Goal: Find specific page/section: Find specific page/section

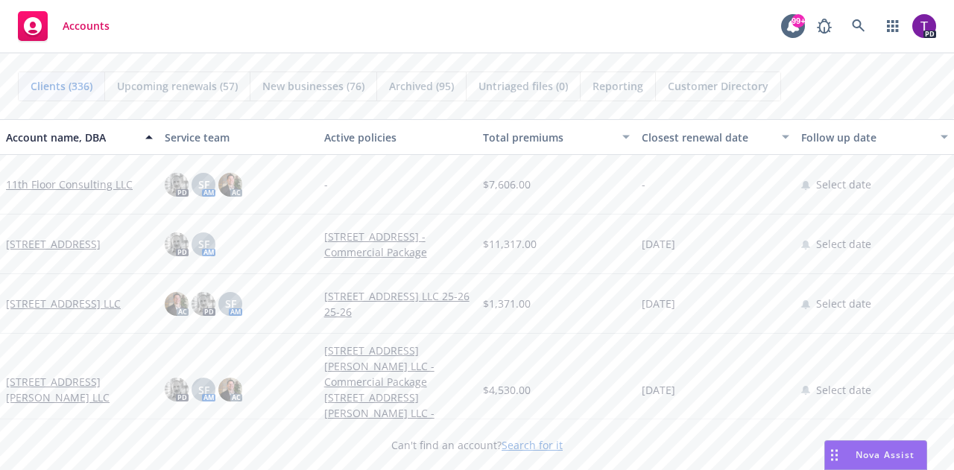
click at [523, 450] on link "Search for it" at bounding box center [532, 445] width 61 height 14
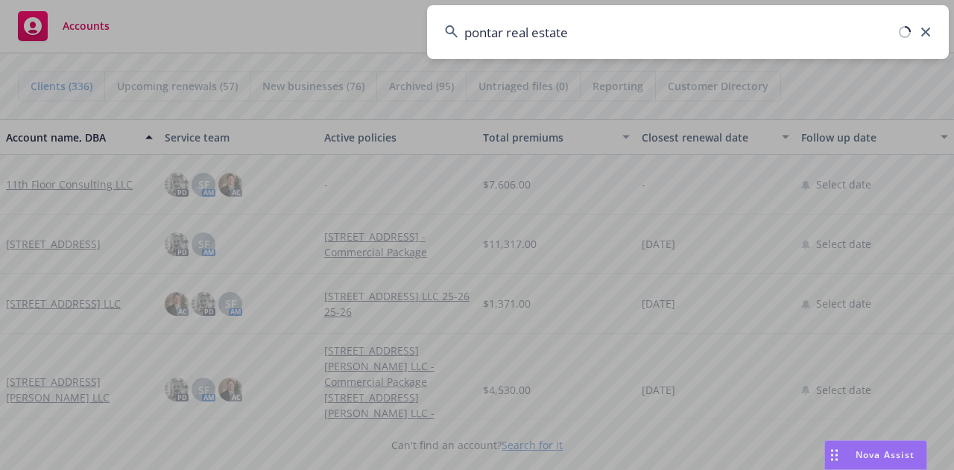
type input "pontar real estate"
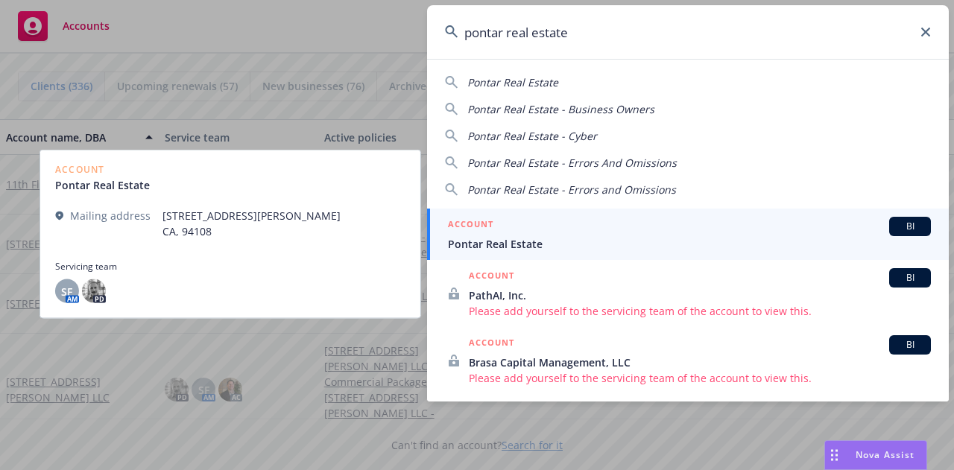
click at [491, 238] on span "Pontar Real Estate" at bounding box center [689, 244] width 483 height 16
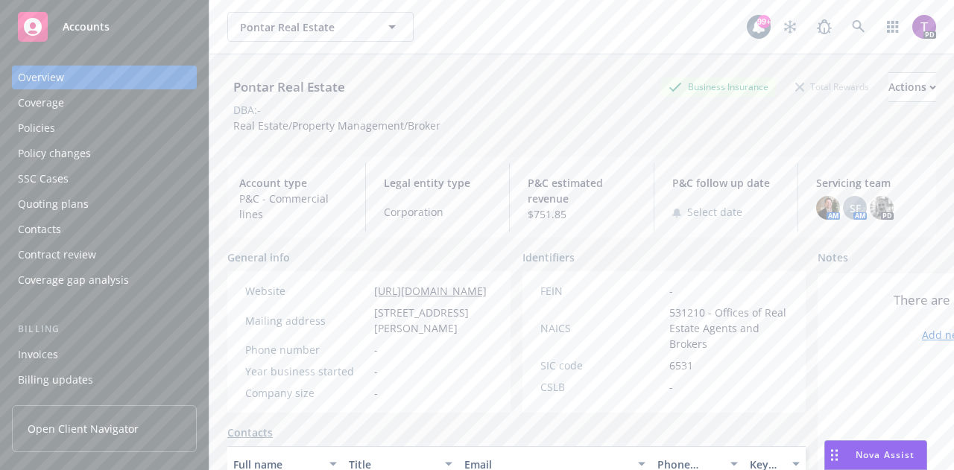
click at [35, 129] on div "Policies" at bounding box center [36, 128] width 37 height 24
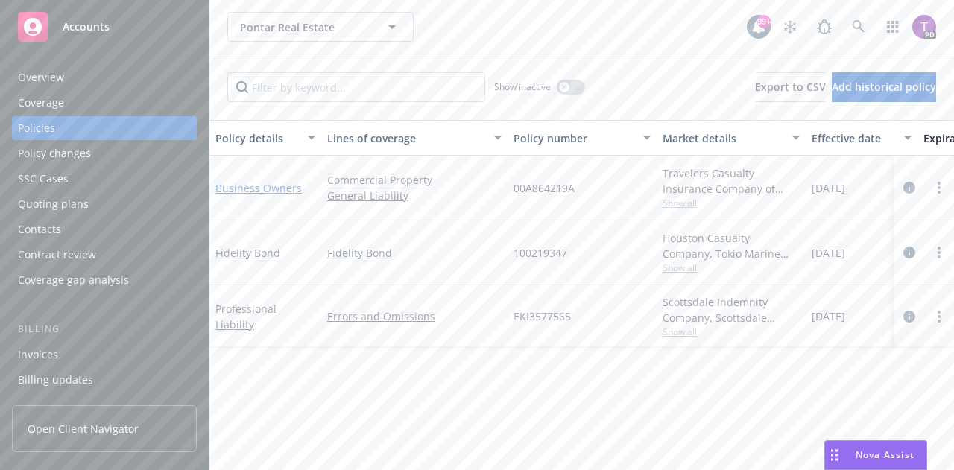
click at [229, 187] on link "Business Owners" at bounding box center [258, 188] width 86 height 14
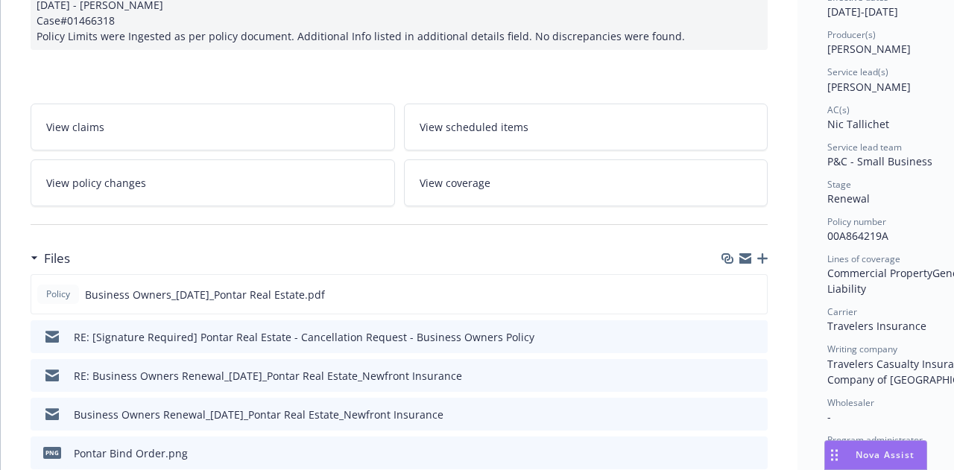
scroll to position [198, 0]
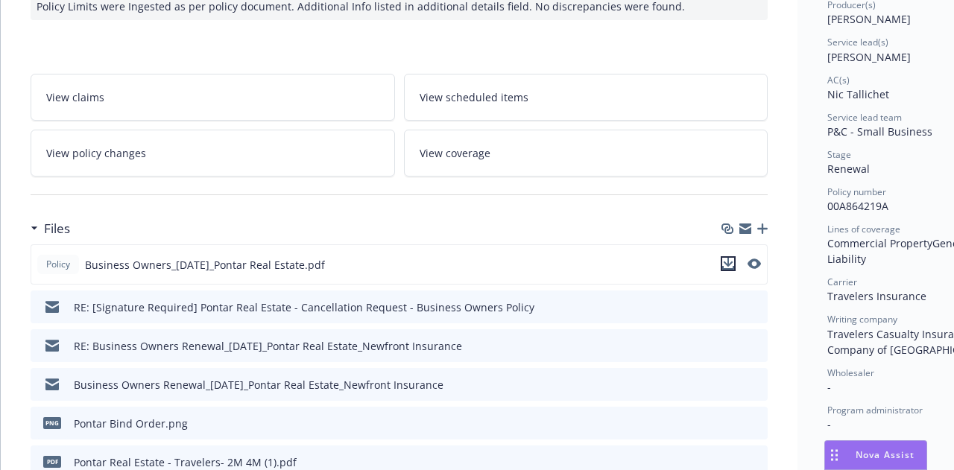
click at [731, 262] on icon "download file" at bounding box center [729, 264] width 12 height 12
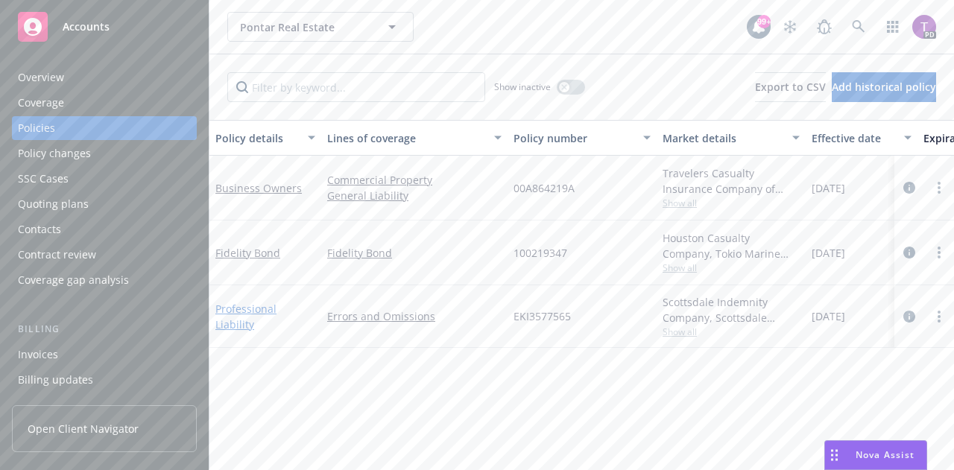
click at [234, 318] on link "Professional Liability" at bounding box center [245, 317] width 61 height 30
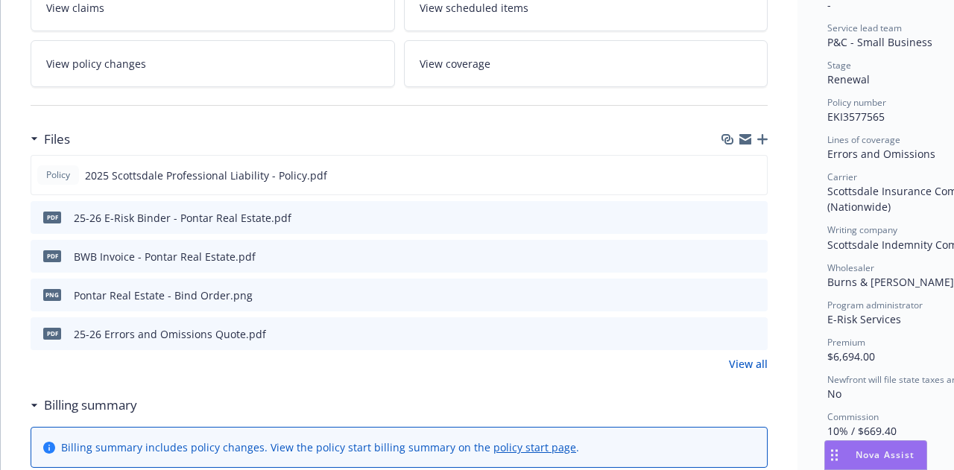
scroll to position [318, 0]
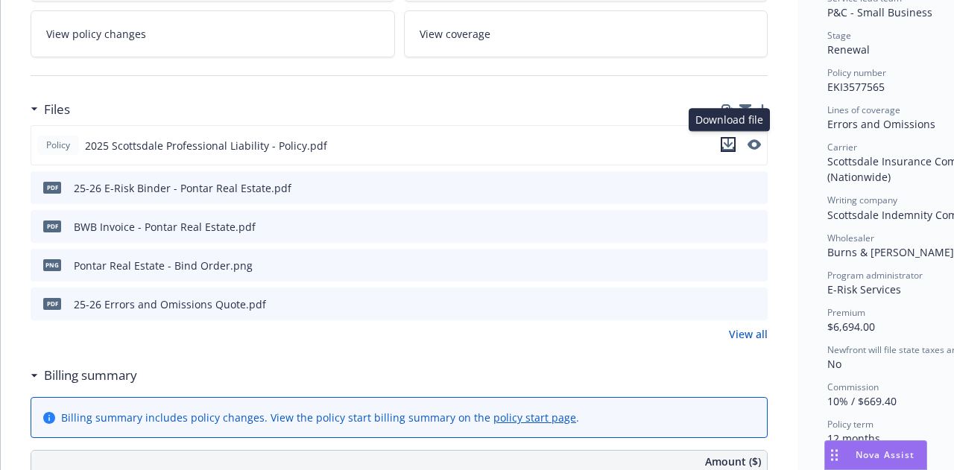
click at [731, 139] on icon "download file" at bounding box center [729, 145] width 12 height 12
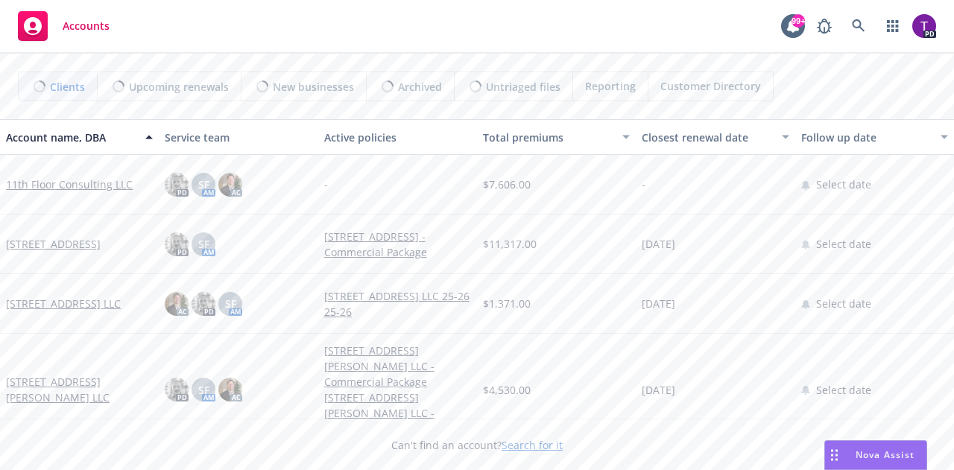
click at [527, 447] on link "Search for it" at bounding box center [532, 445] width 61 height 14
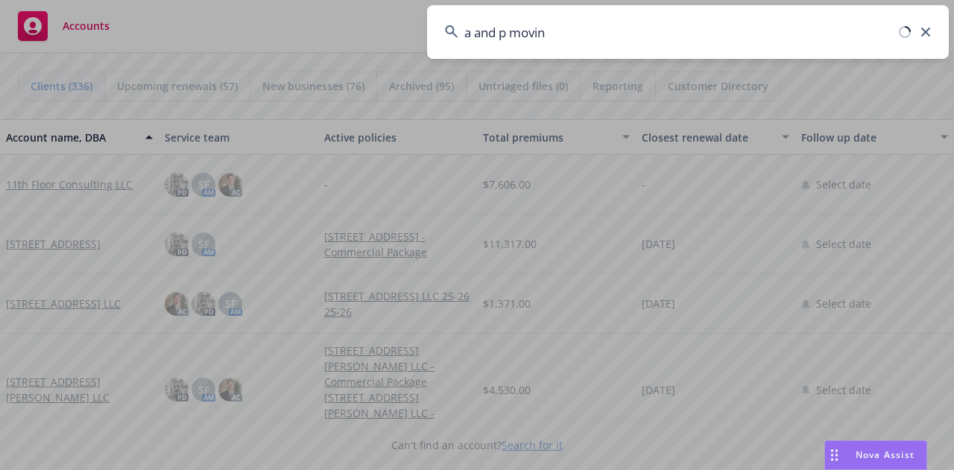
type input "a and p moving"
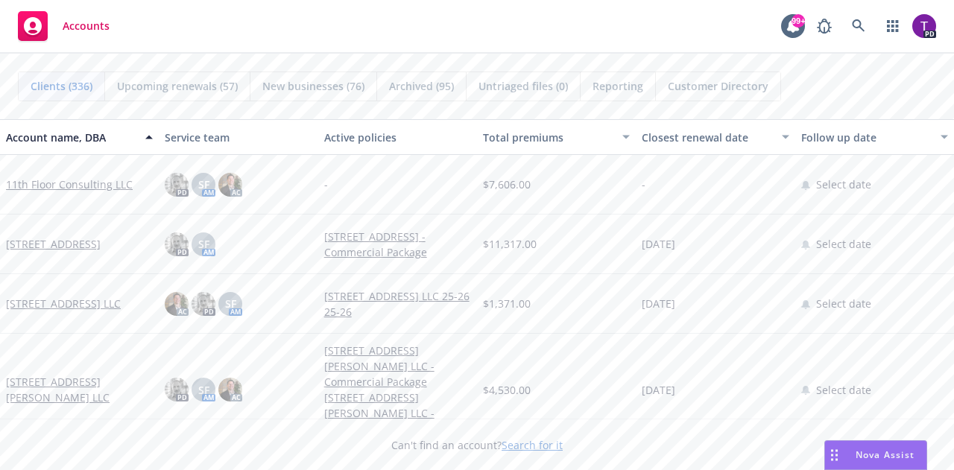
scroll to position [4, 0]
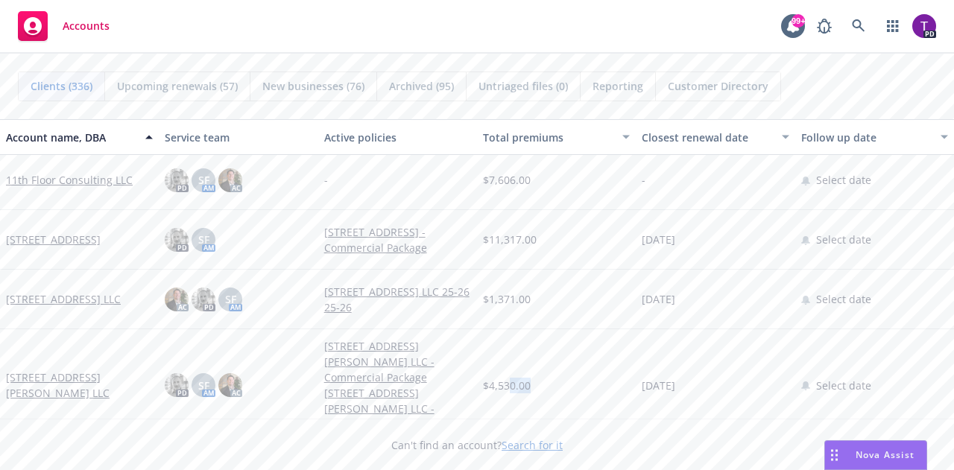
drag, startPoint x: 527, startPoint y: 413, endPoint x: 506, endPoint y: 385, distance: 34.6
click at [517, 446] on link "Search for it" at bounding box center [532, 445] width 61 height 14
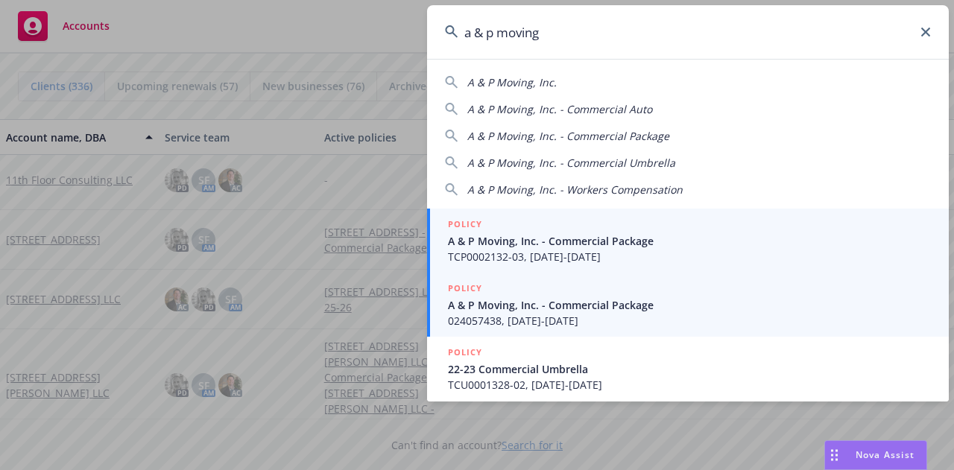
type input "a & p moving"
click at [532, 233] on span "A & P Moving, Inc. - Commercial Package" at bounding box center [689, 241] width 483 height 16
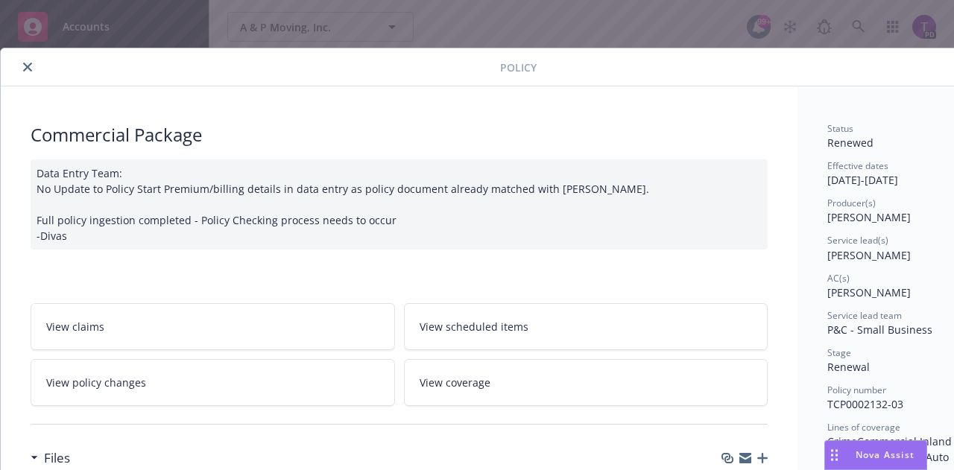
click at [24, 66] on icon "close" at bounding box center [27, 67] width 9 height 9
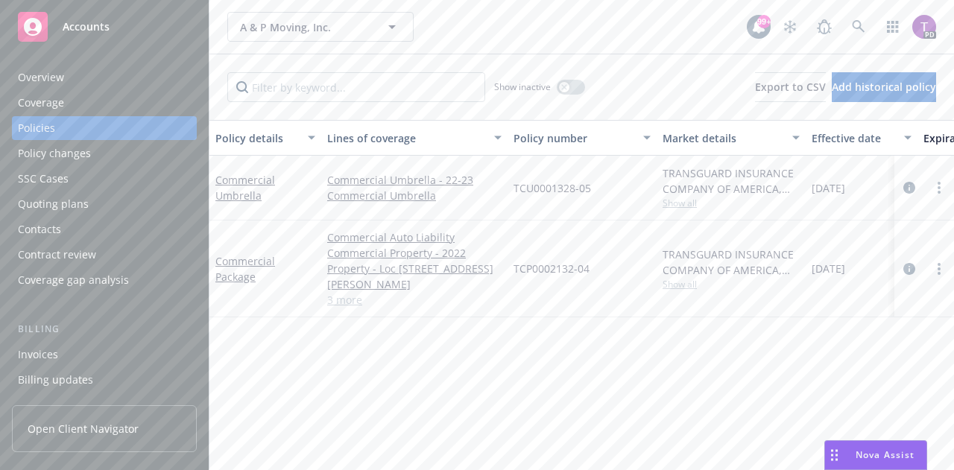
click at [34, 73] on div "Overview" at bounding box center [41, 78] width 46 height 24
